Goal: Task Accomplishment & Management: Manage account settings

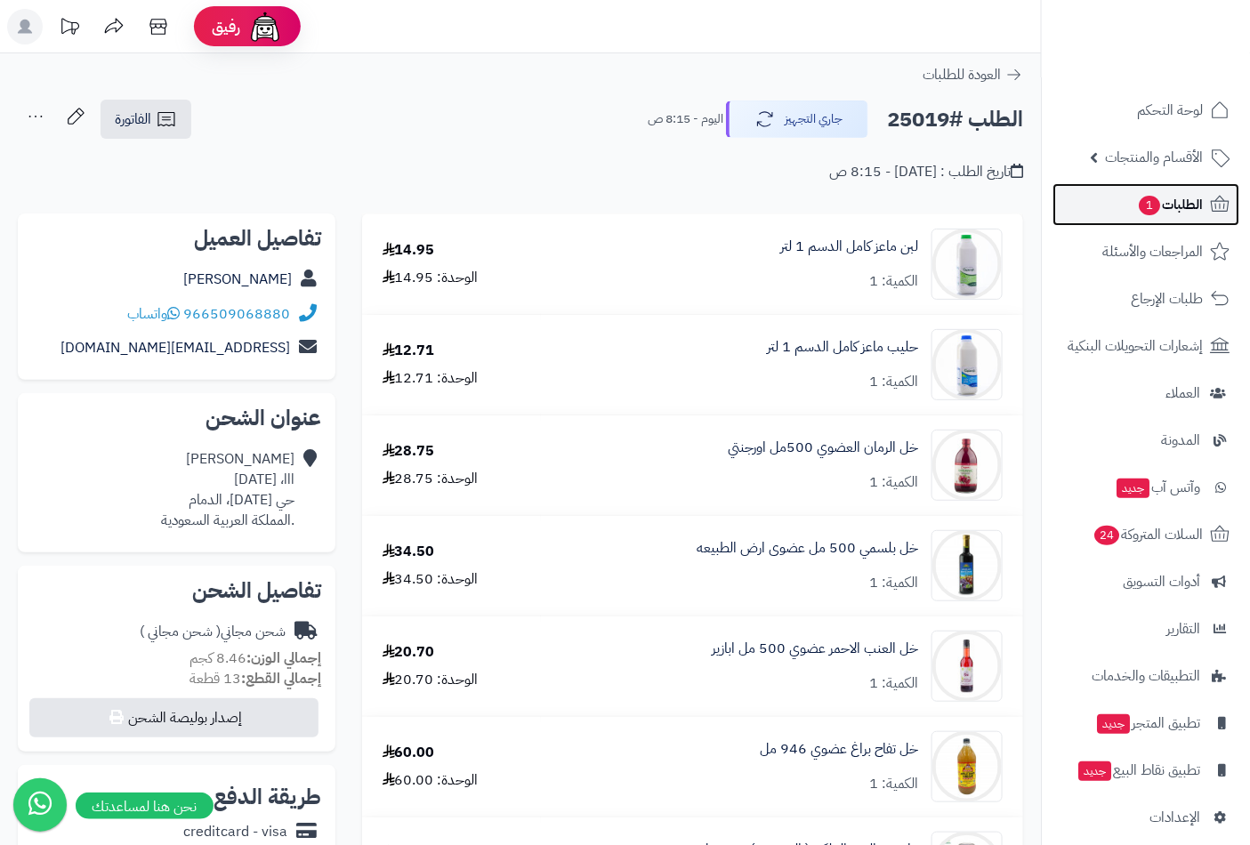
click at [1161, 203] on span "الطلبات 1" at bounding box center [1170, 204] width 66 height 25
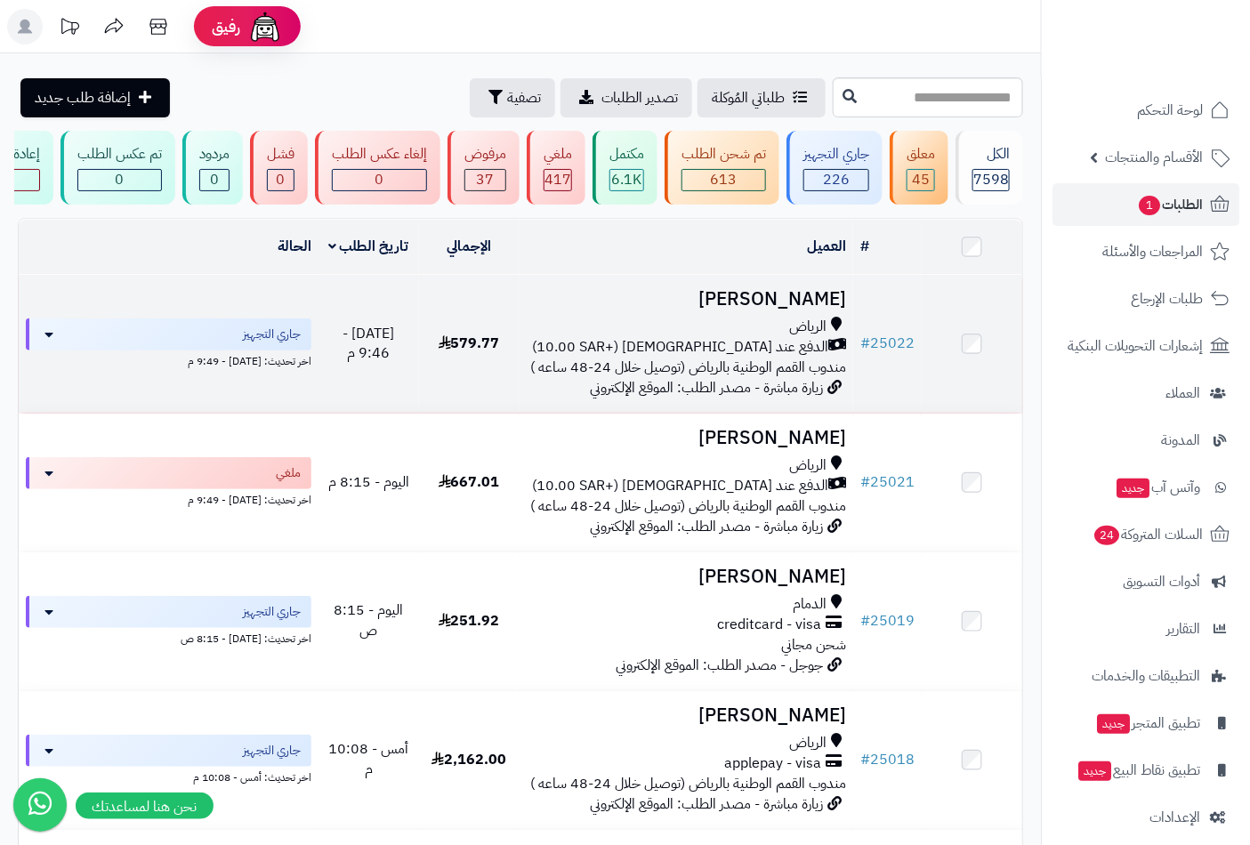
click at [794, 310] on h3 "[PERSON_NAME]" at bounding box center [687, 299] width 320 height 20
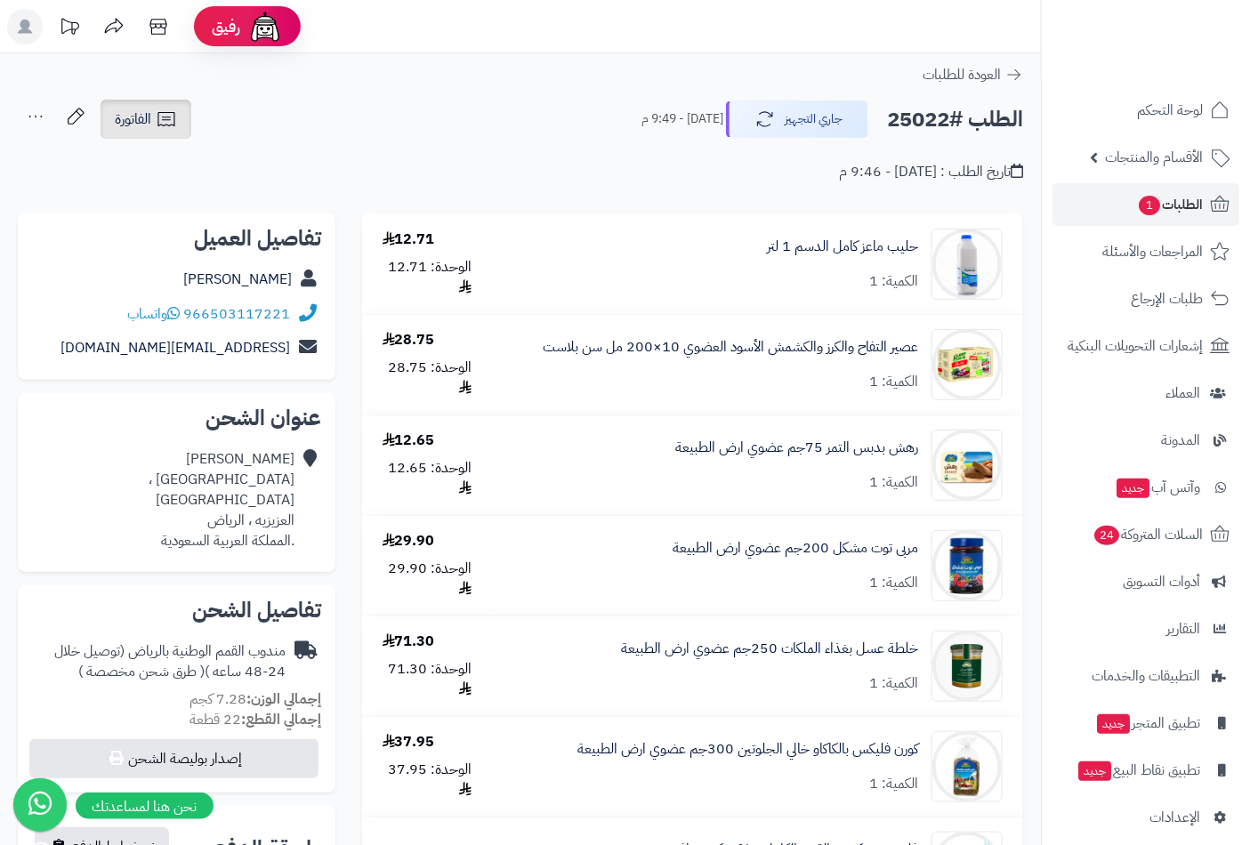
click at [165, 126] on icon at bounding box center [166, 119] width 21 height 21
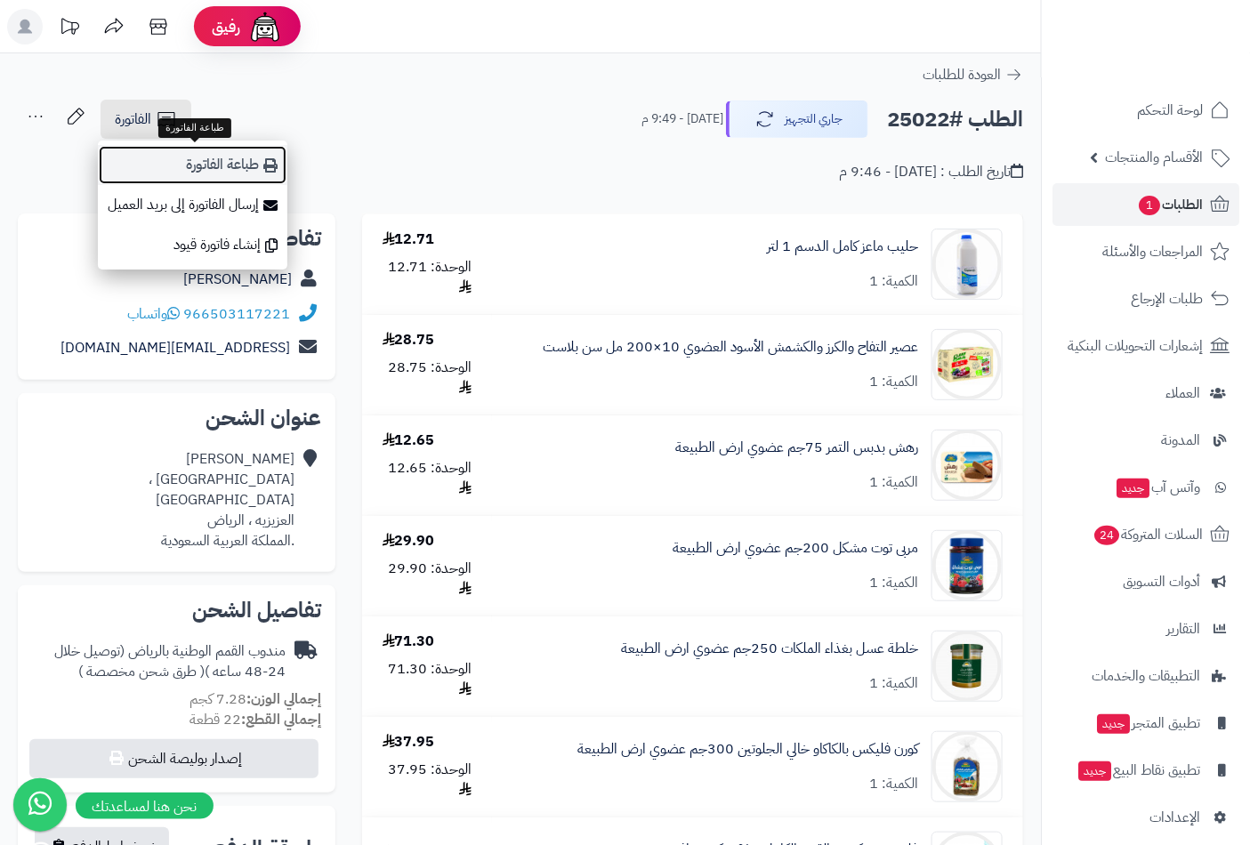
click at [225, 165] on link "طباعة الفاتورة" at bounding box center [192, 165] width 189 height 40
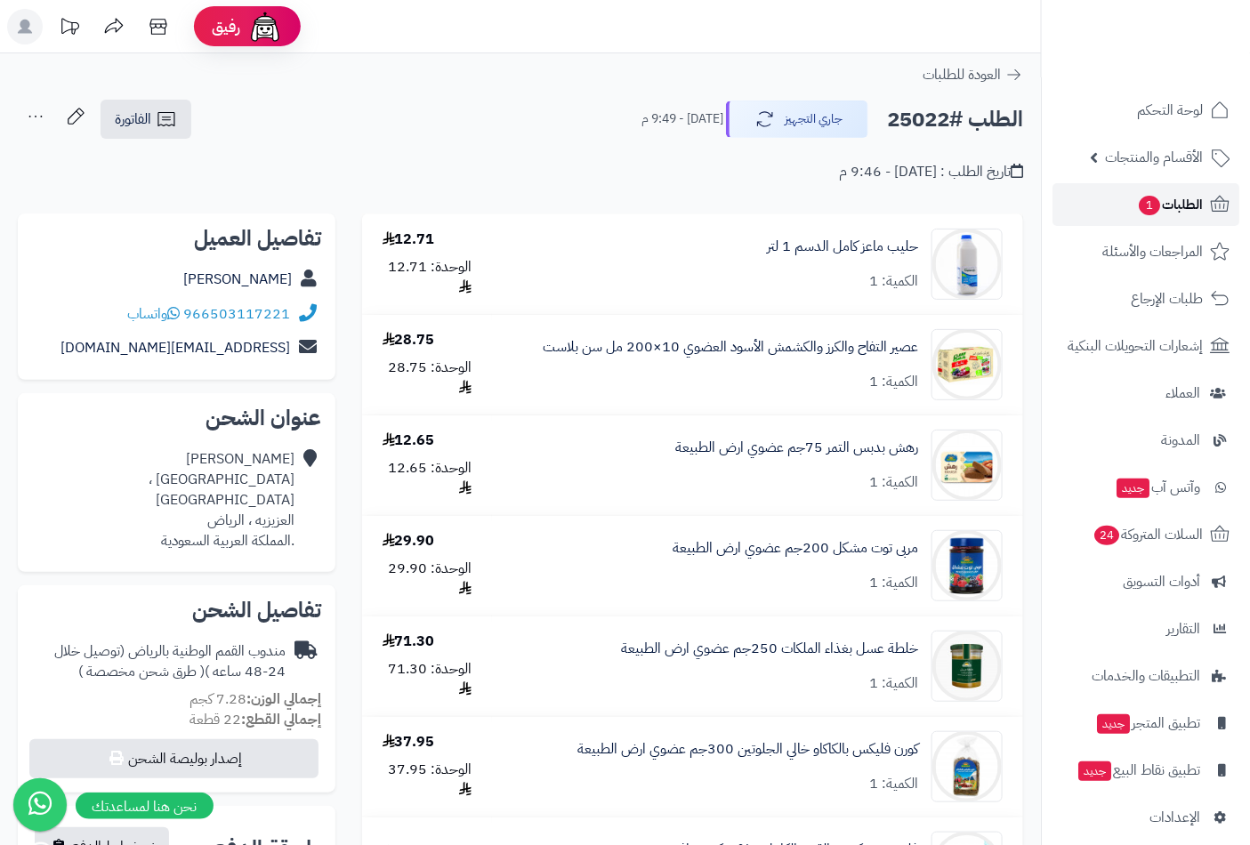
click at [1144, 207] on span "1" at bounding box center [1149, 206] width 21 height 20
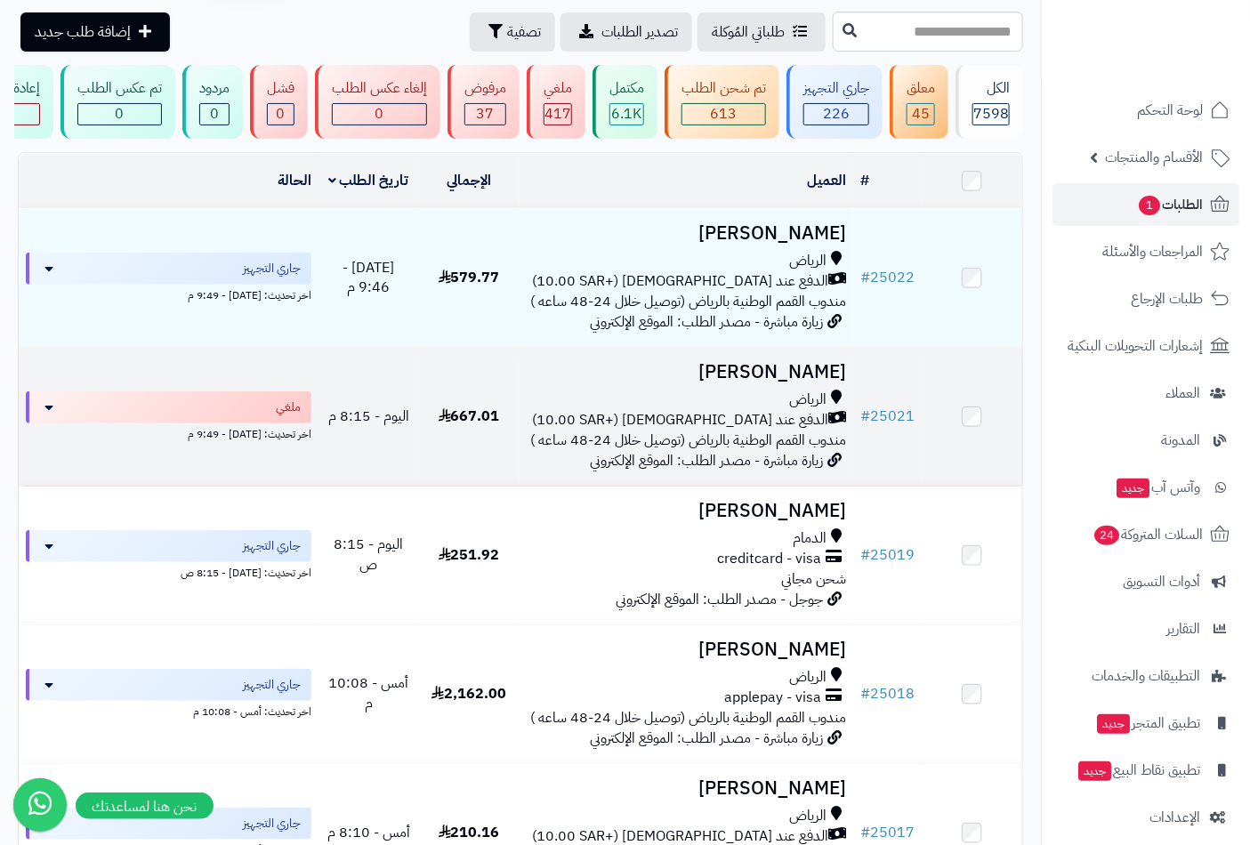
scroll to position [165, 0]
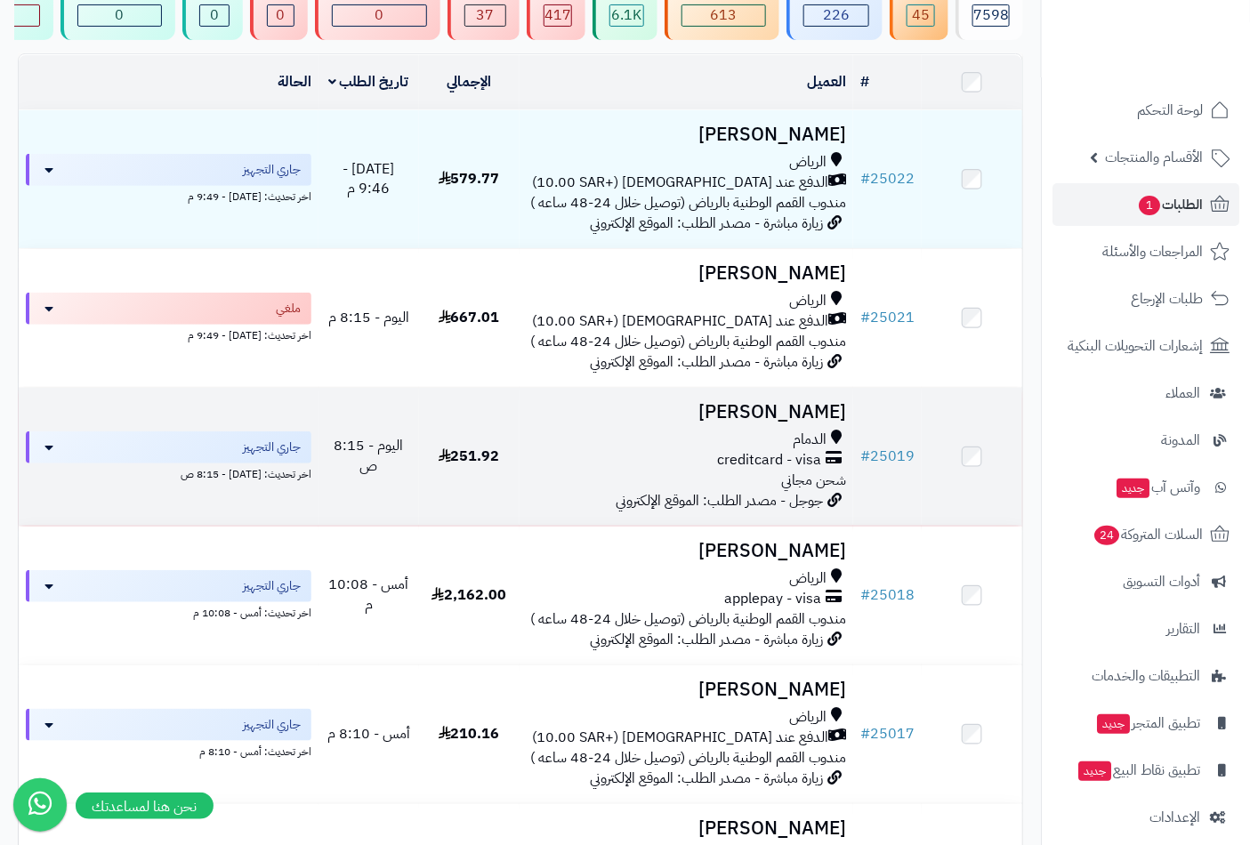
click at [777, 441] on div "الدمام" at bounding box center [687, 440] width 320 height 20
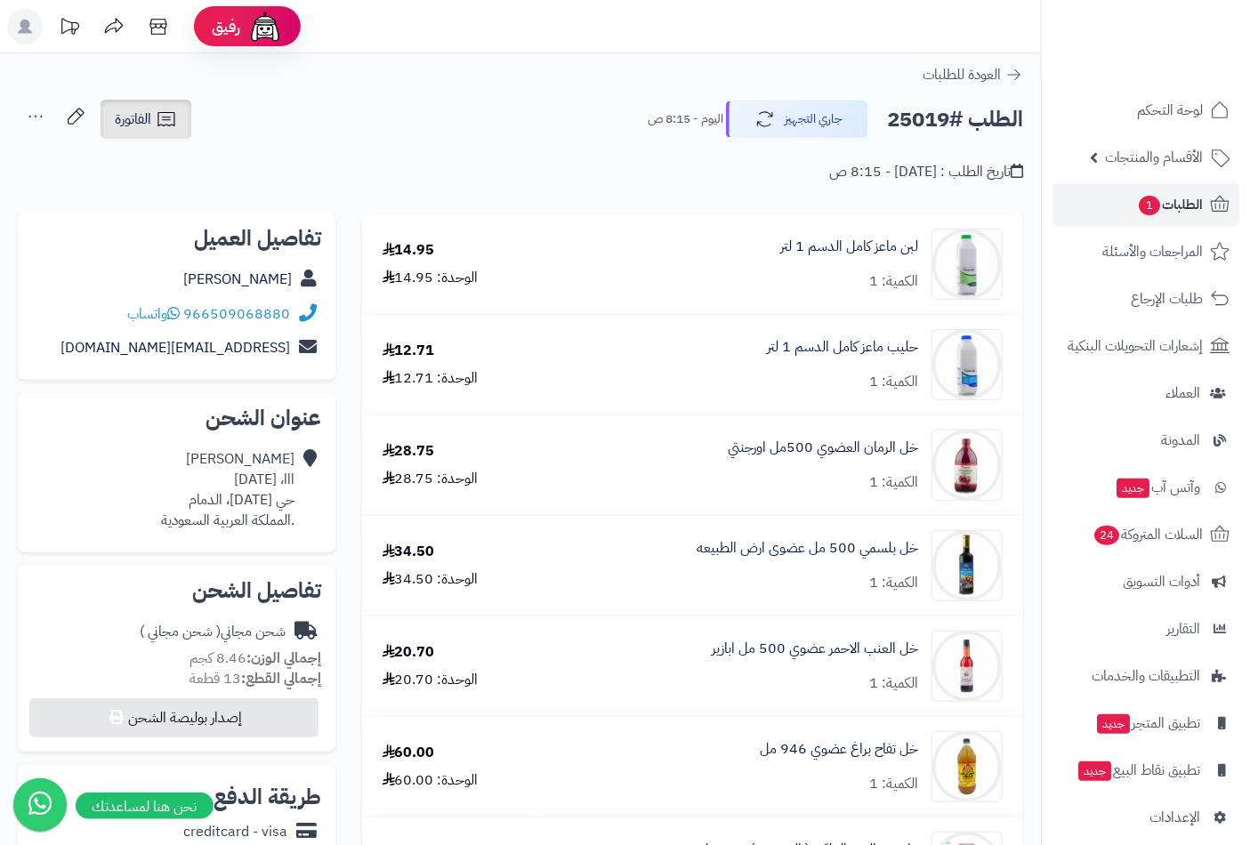
click at [156, 123] on icon at bounding box center [166, 119] width 21 height 21
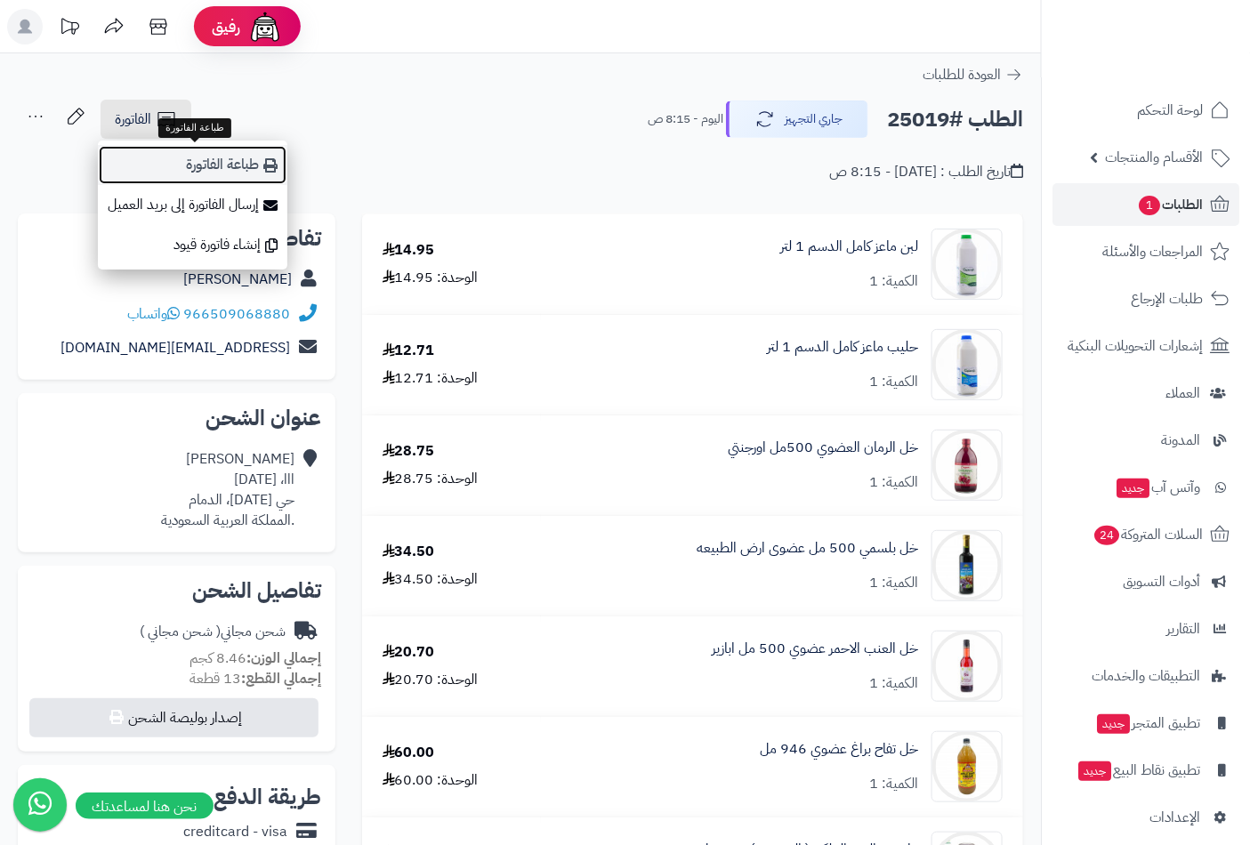
click at [229, 170] on link "طباعة الفاتورة" at bounding box center [192, 165] width 189 height 40
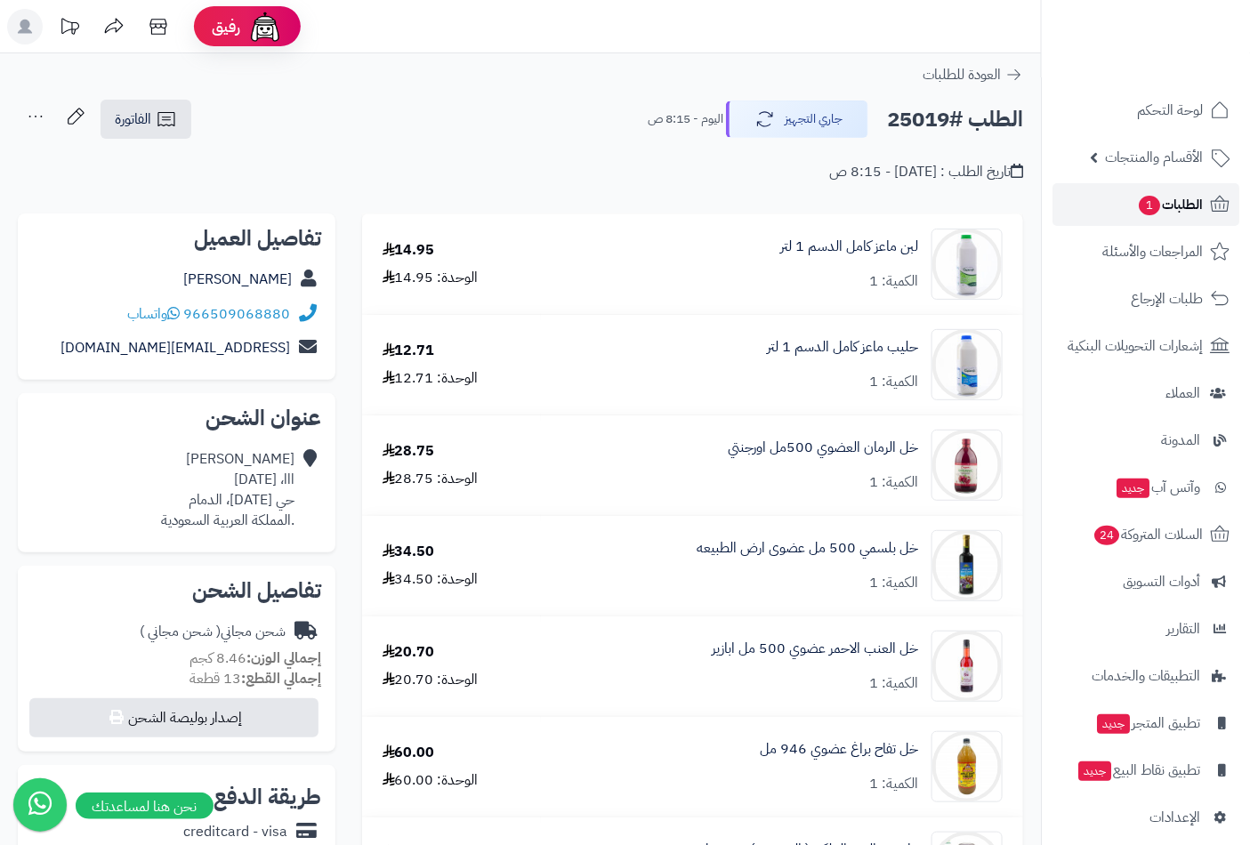
click at [1178, 212] on span "الطلبات 1" at bounding box center [1170, 204] width 66 height 25
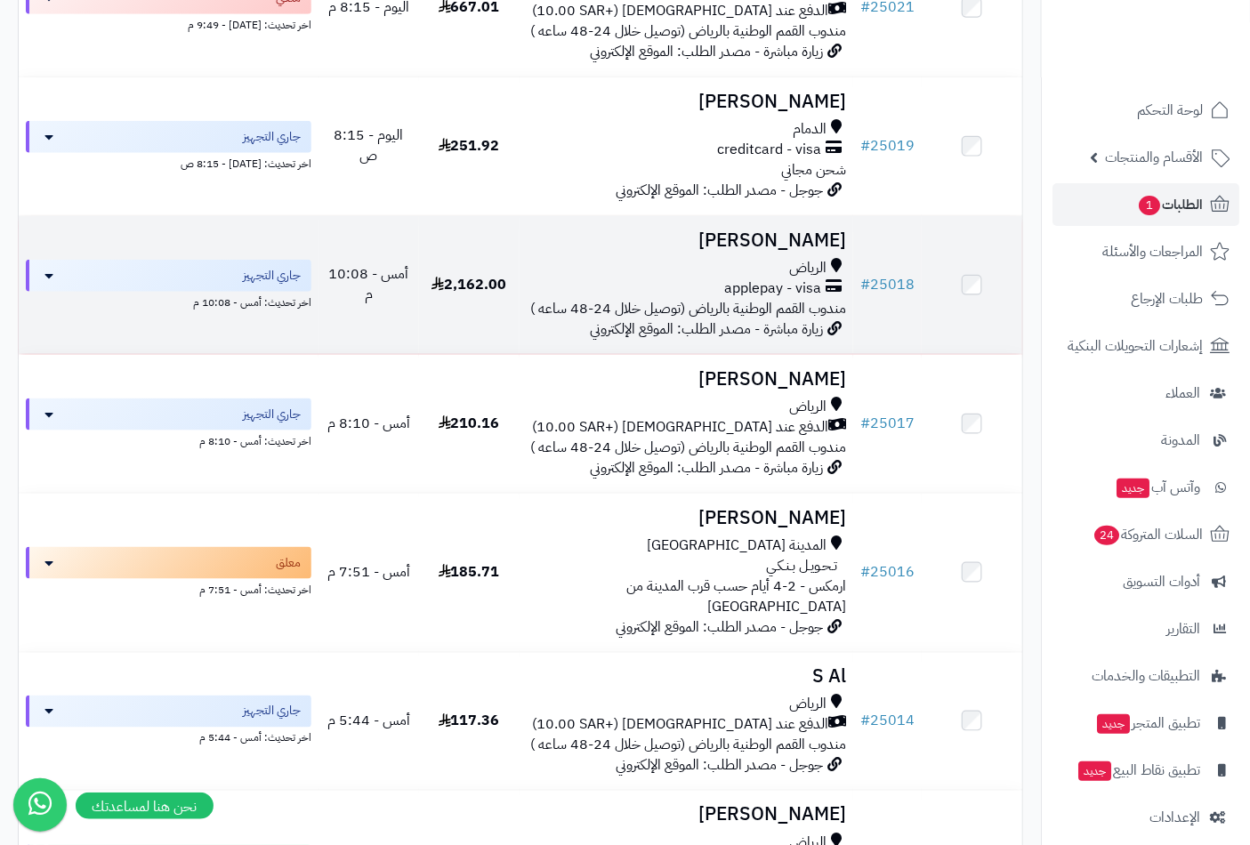
scroll to position [494, 0]
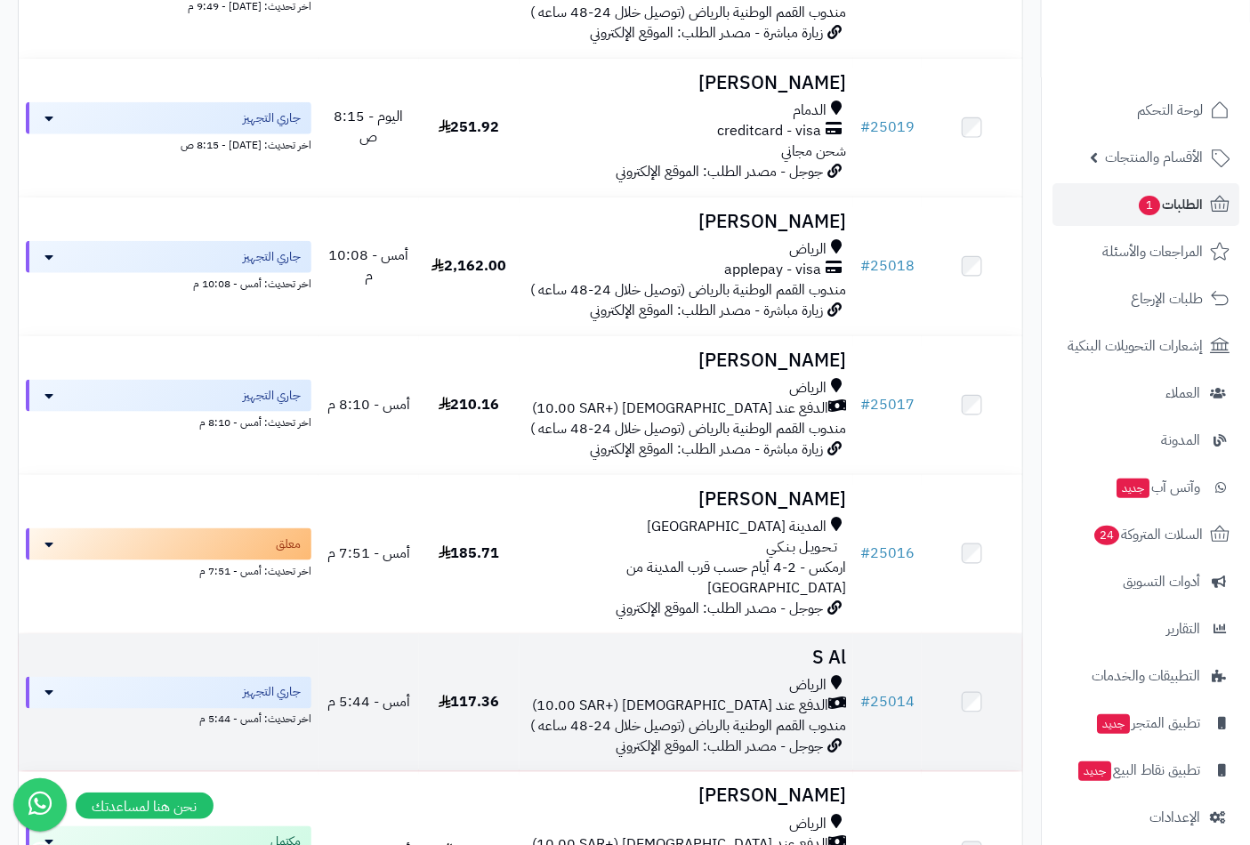
click at [826, 676] on span "الرياض" at bounding box center [807, 686] width 37 height 20
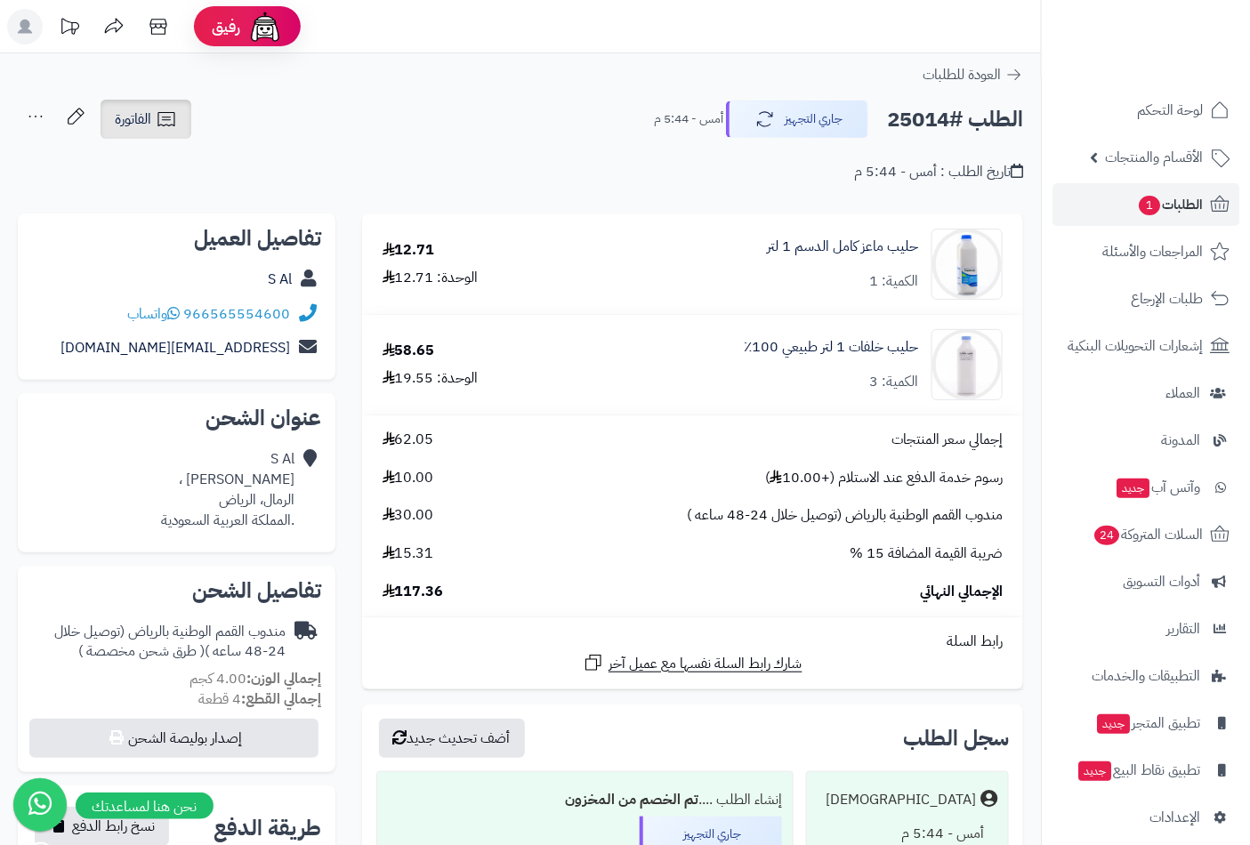
click at [139, 131] on link "الفاتورة" at bounding box center [146, 119] width 91 height 39
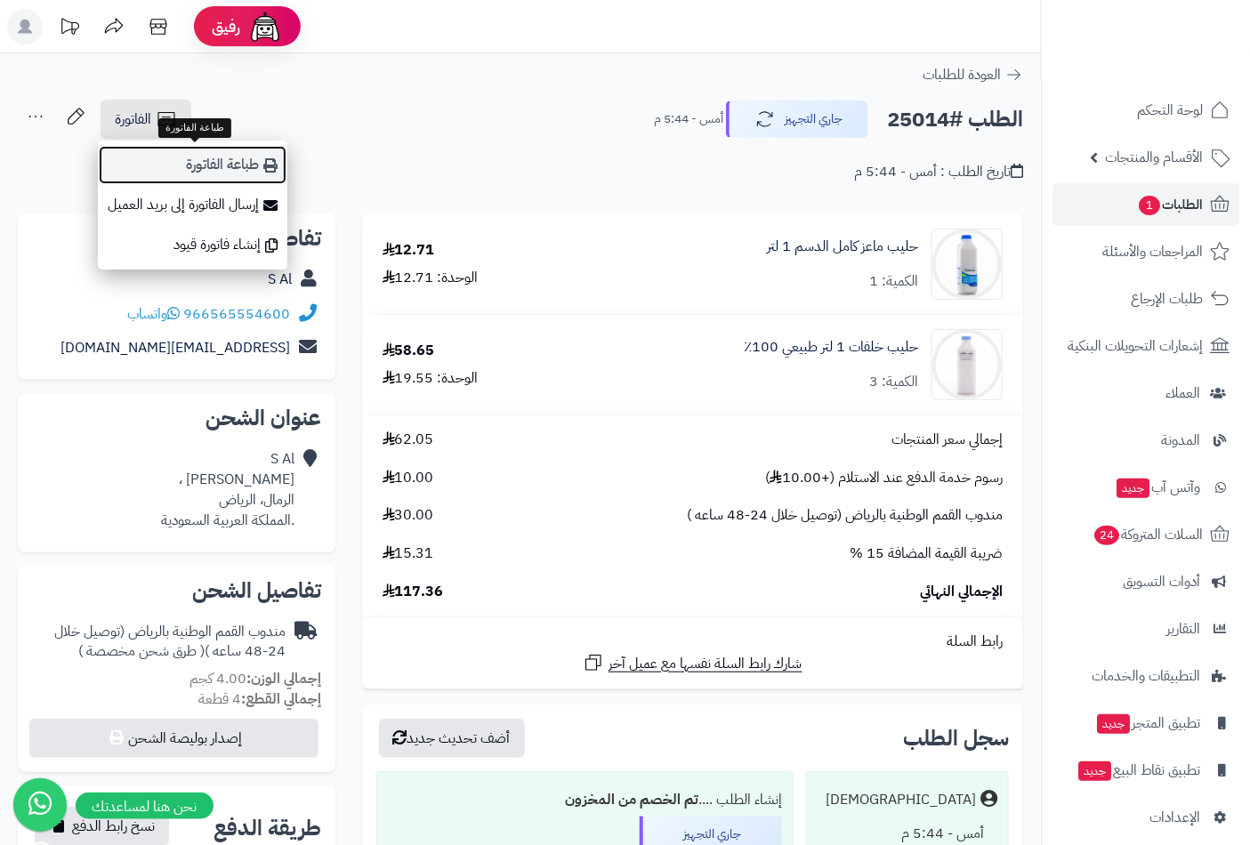
click at [208, 171] on link "طباعة الفاتورة" at bounding box center [192, 165] width 189 height 40
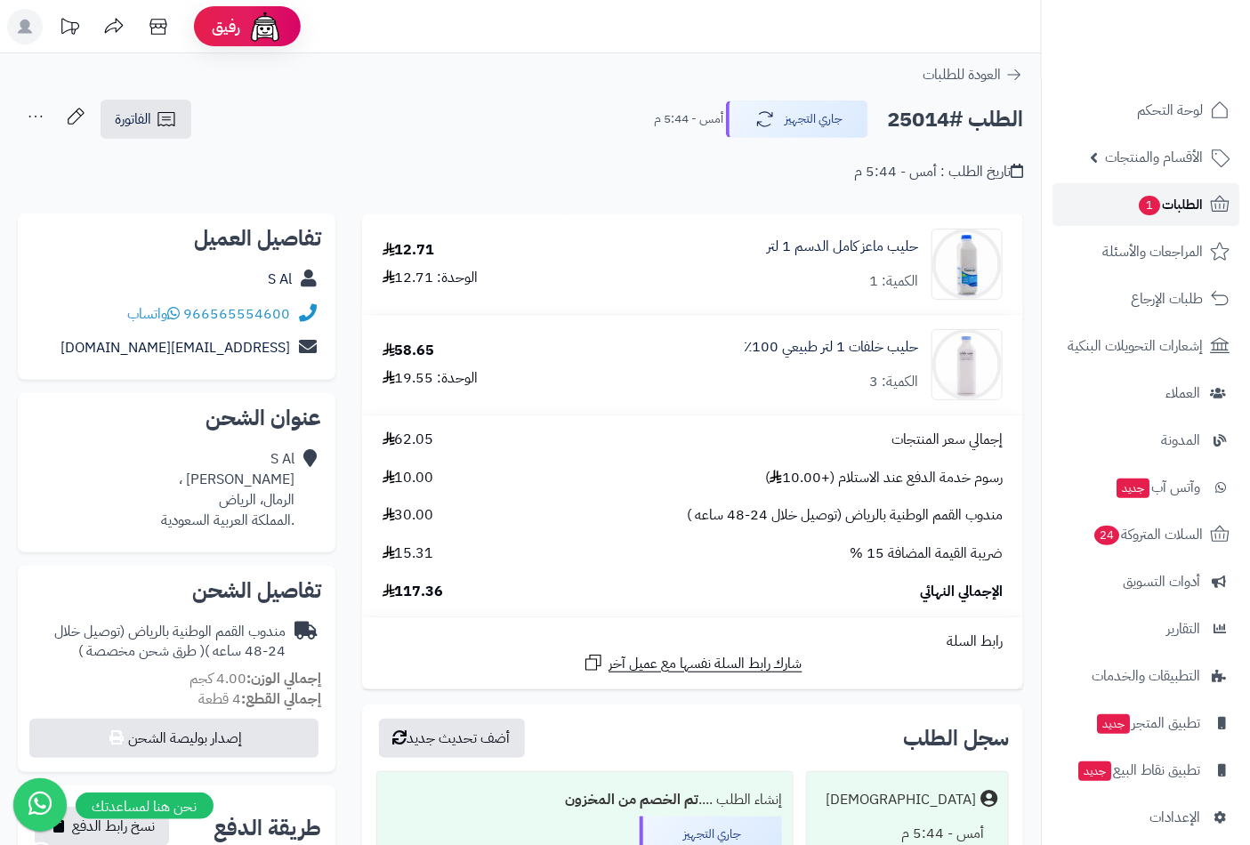
click at [1179, 207] on span "الطلبات 1" at bounding box center [1170, 204] width 66 height 25
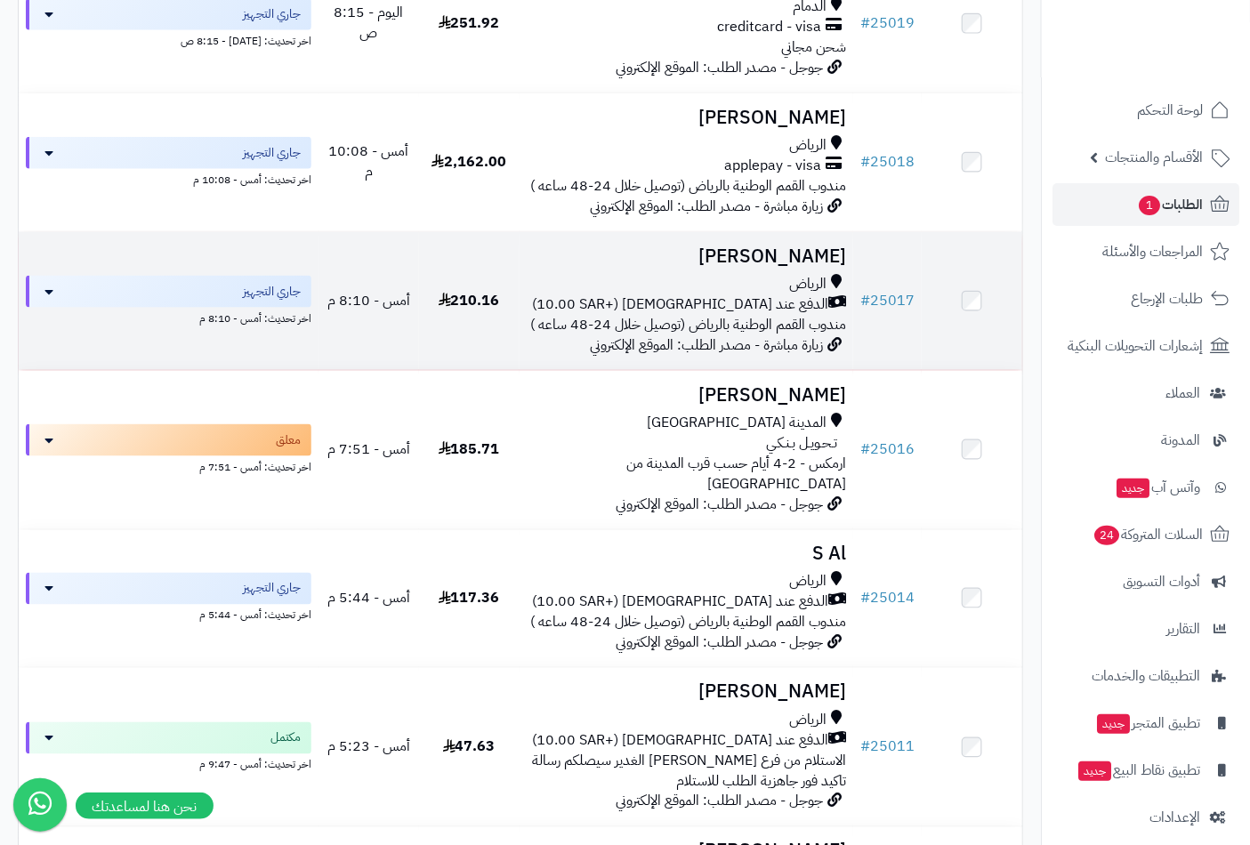
scroll to position [659, 0]
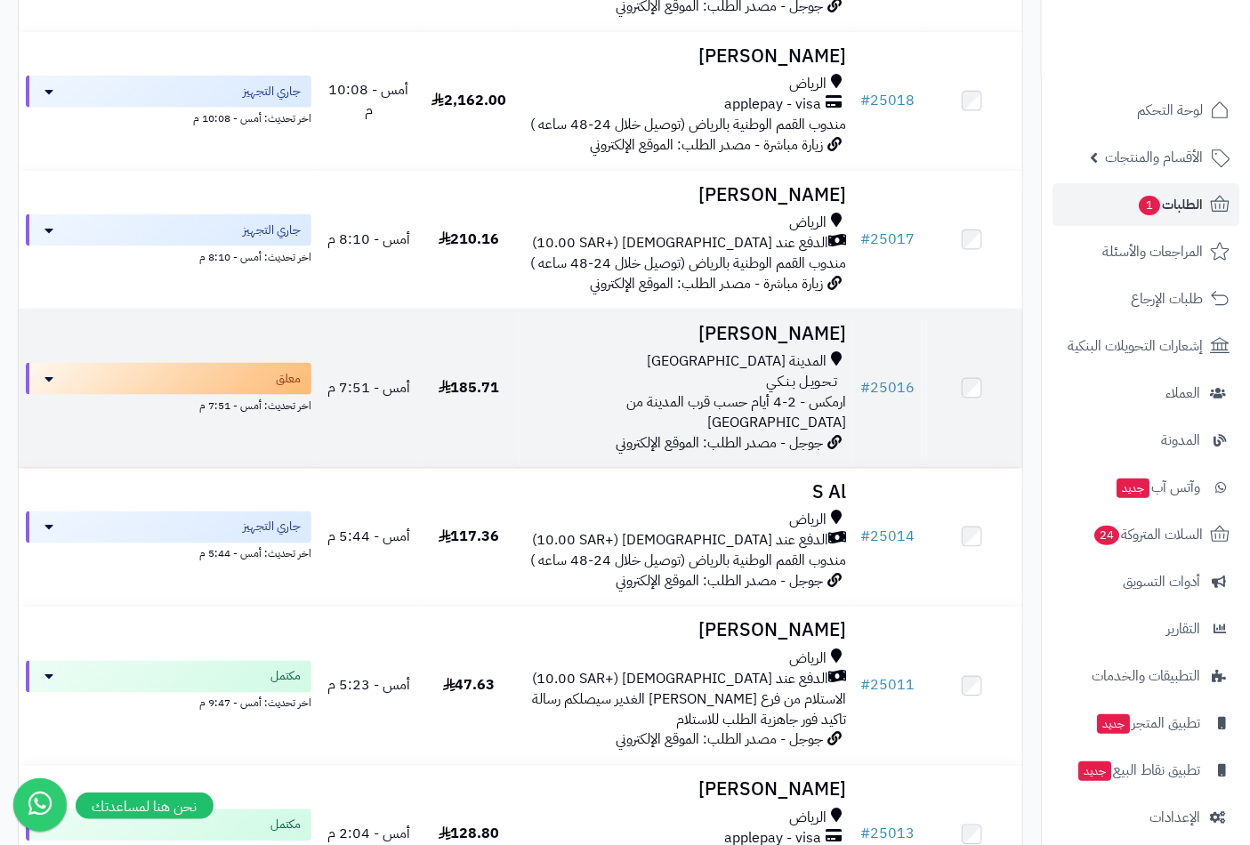
click at [807, 344] on h3 "[PERSON_NAME]" at bounding box center [687, 334] width 320 height 20
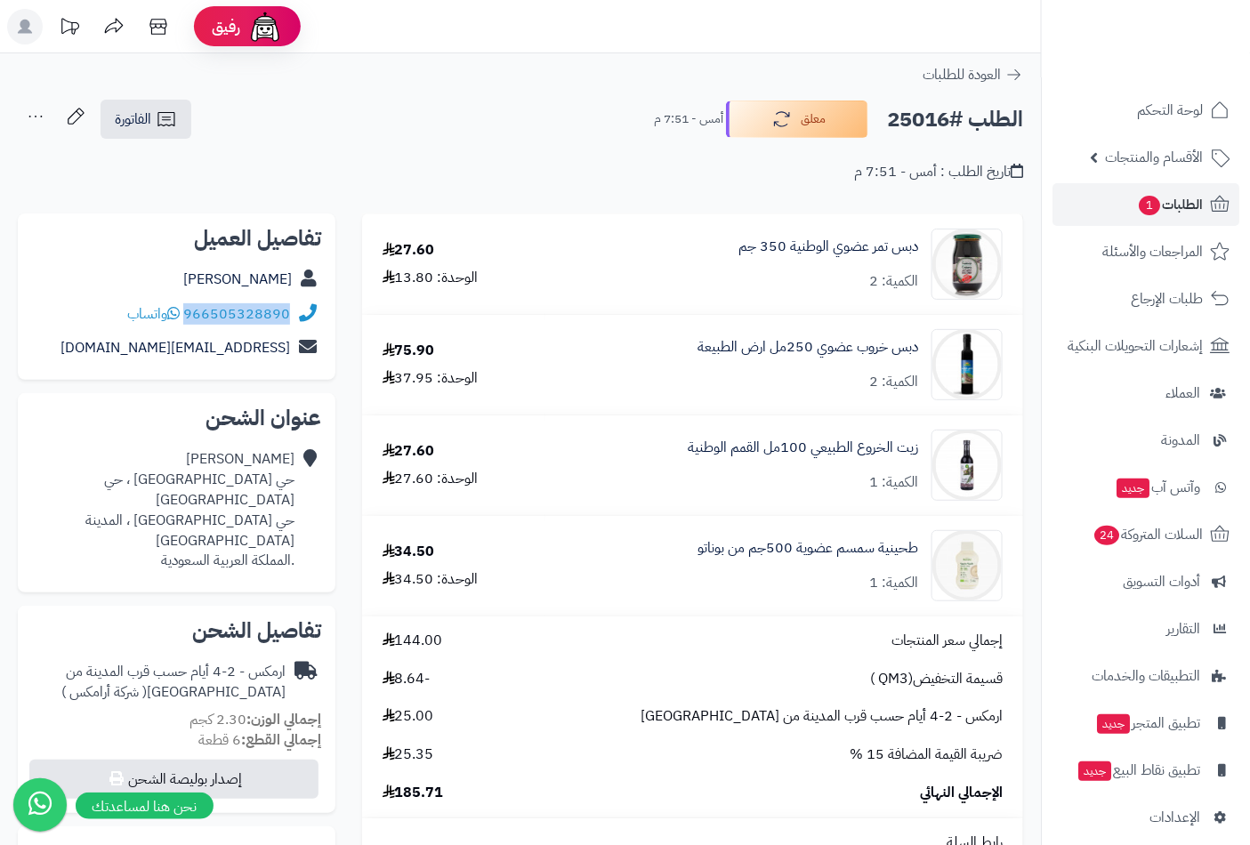
drag, startPoint x: 187, startPoint y: 318, endPoint x: 297, endPoint y: 316, distance: 110.3
click at [297, 316] on div "966505328890 واتساب" at bounding box center [176, 314] width 289 height 35
copy div "966505328890"
